Goal: Transaction & Acquisition: Subscribe to service/newsletter

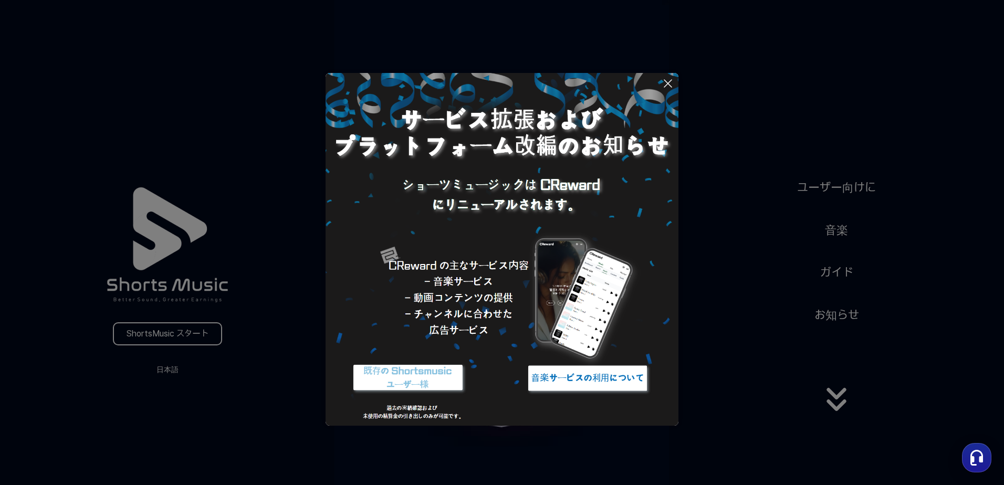
click at [411, 377] on img at bounding box center [407, 378] width 131 height 39
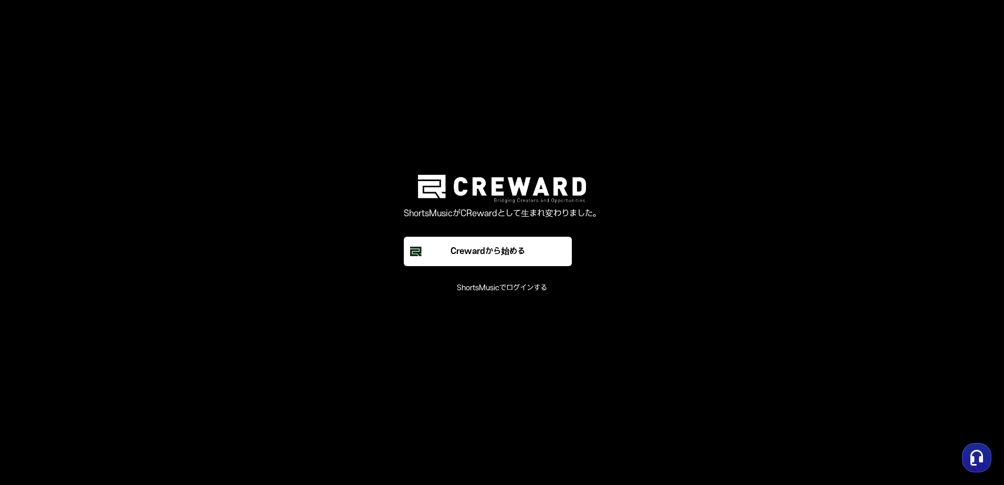
click at [499, 290] on button "ShortsMusicでログインする" at bounding box center [502, 288] width 90 height 11
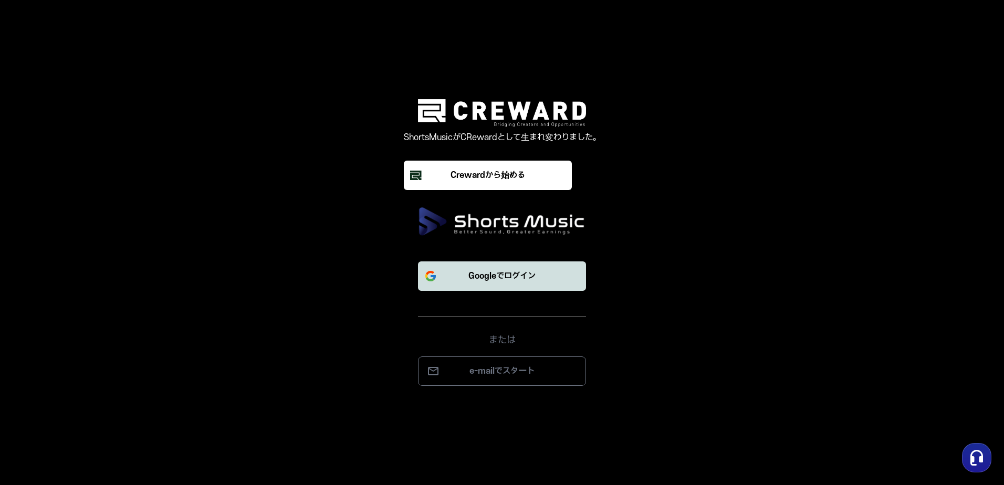
click at [502, 281] on p "Googleでログイン" at bounding box center [502, 276] width 67 height 13
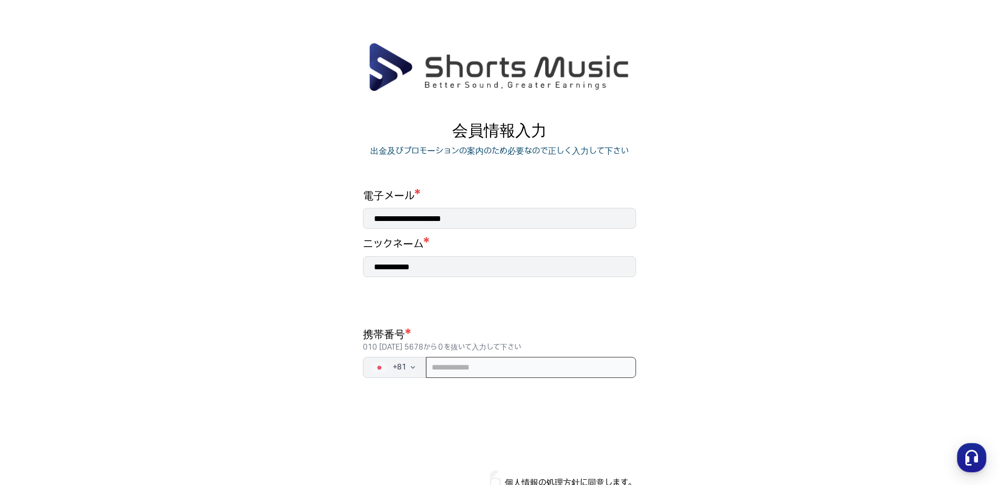
click at [500, 371] on input "tel" at bounding box center [531, 367] width 210 height 21
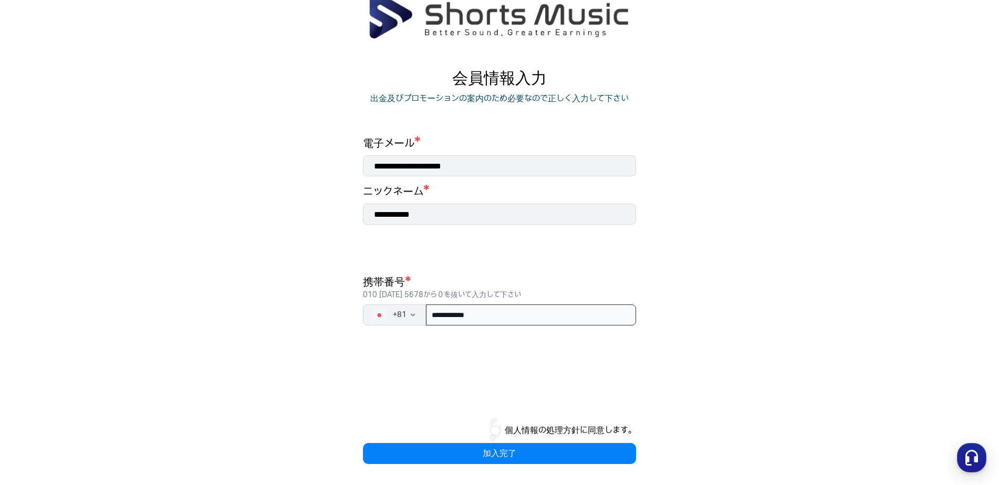
type input "**********"
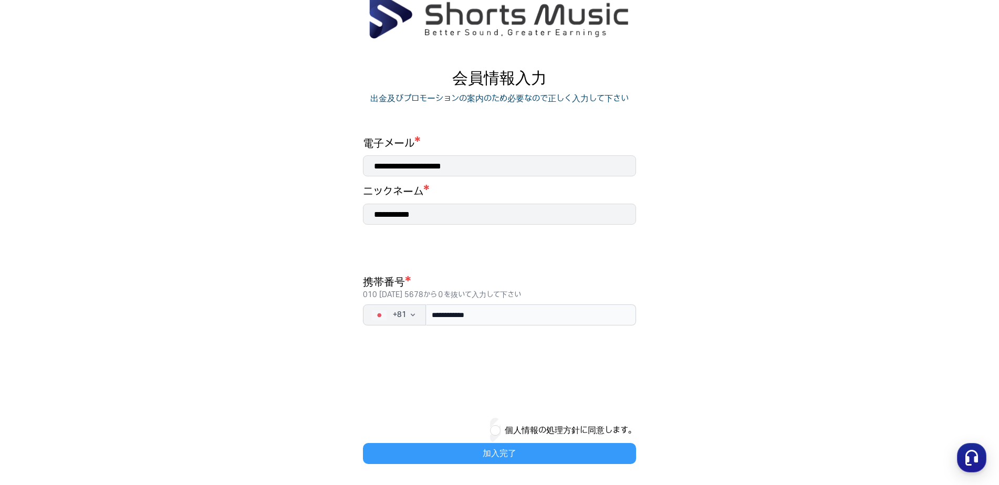
click at [496, 448] on button "加入完了" at bounding box center [499, 453] width 273 height 21
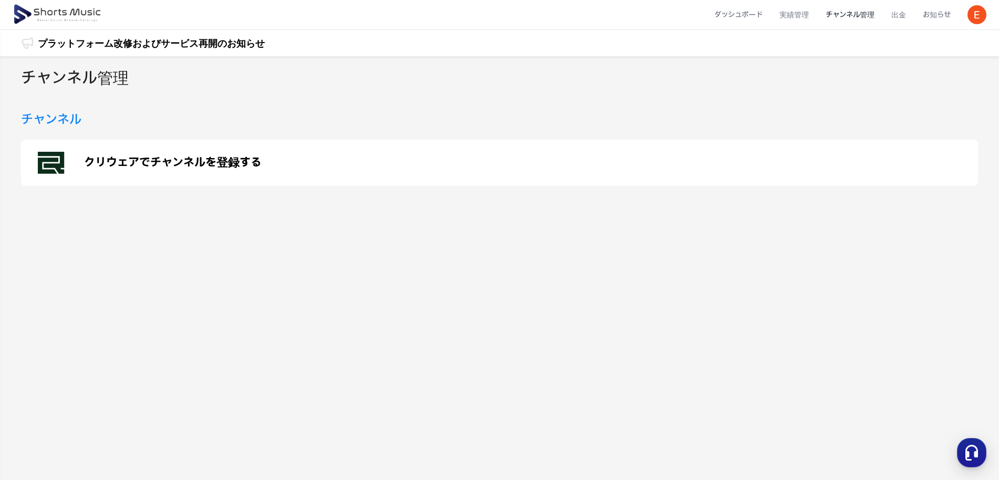
click at [230, 165] on p "クリウェアでチャンネルを登録する" at bounding box center [173, 163] width 178 height 13
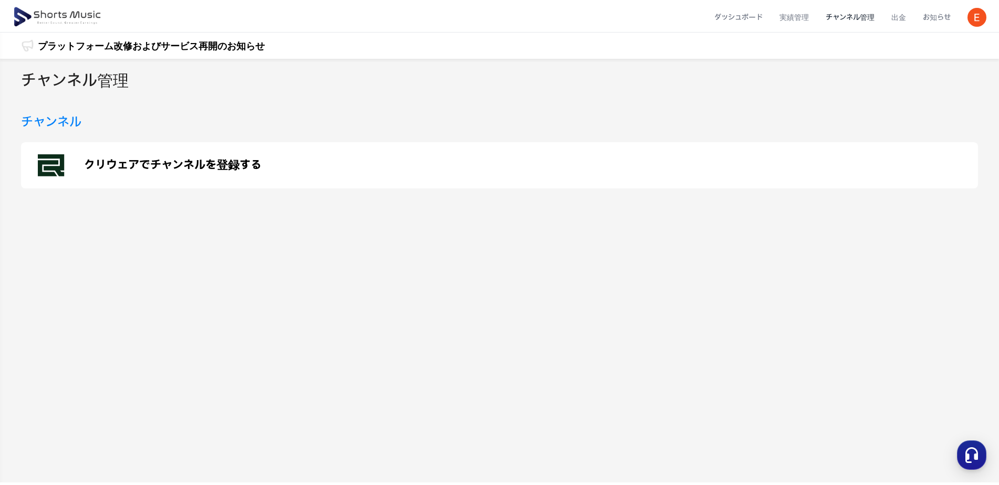
scroll to position [53, 0]
